Goal: Contribute content

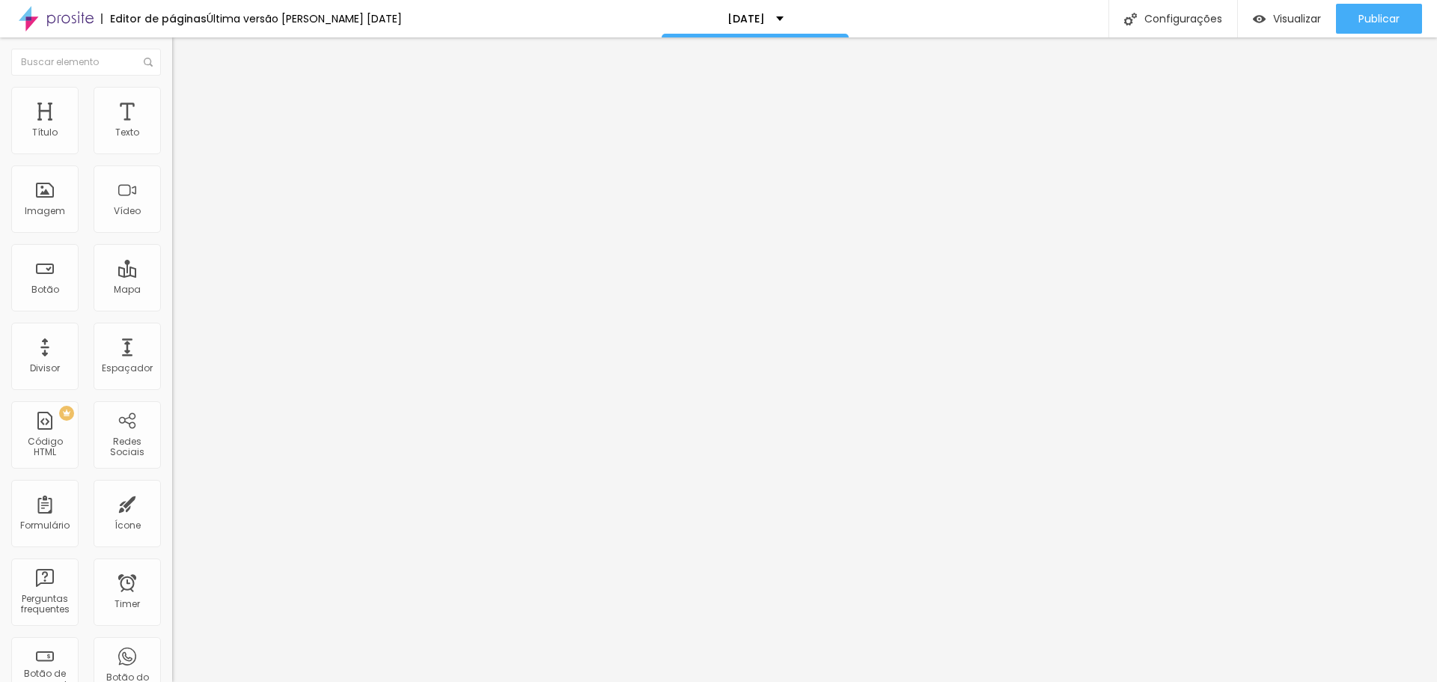
click at [182, 143] on div "[DATE] - pre venda" at bounding box center [258, 135] width 153 height 13
click at [172, 129] on span "Trocar imagem" at bounding box center [213, 122] width 82 height 13
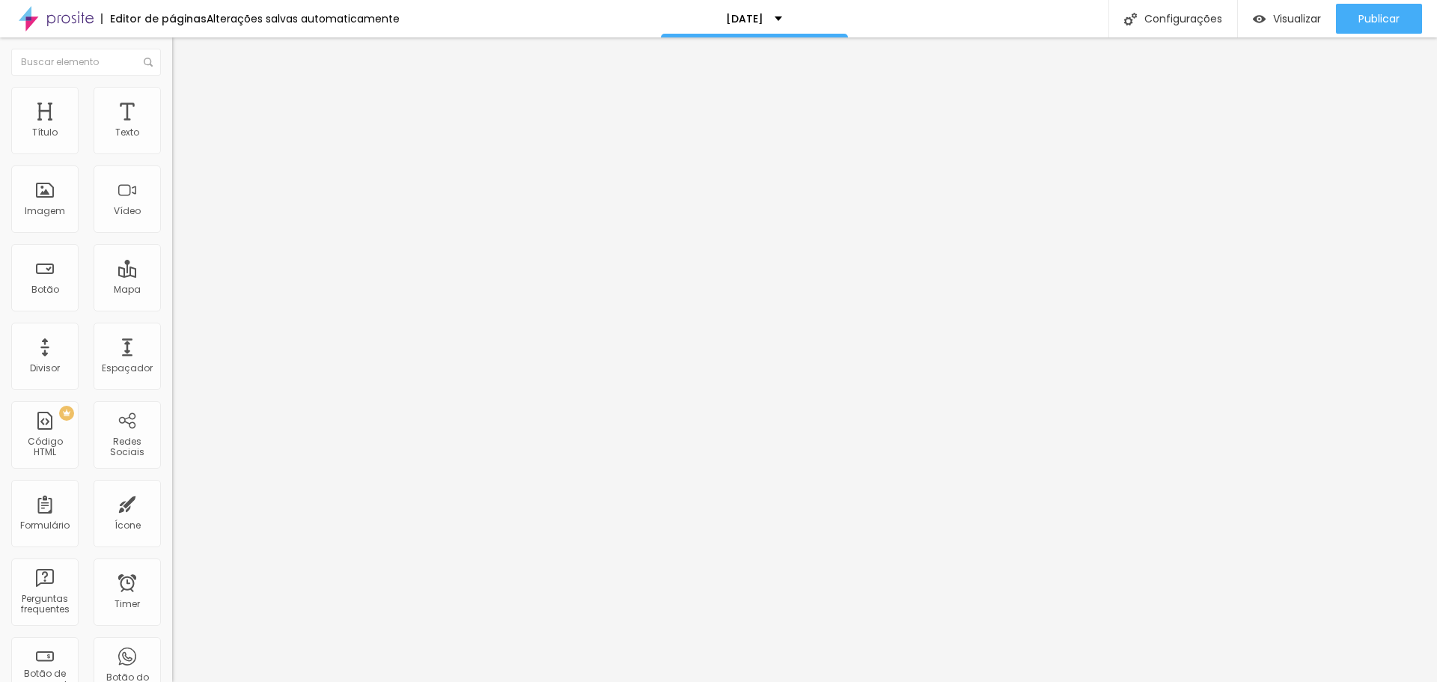
click at [1362, 22] on span "Publicar" at bounding box center [1379, 19] width 41 height 12
